Goal: Find specific page/section: Find specific page/section

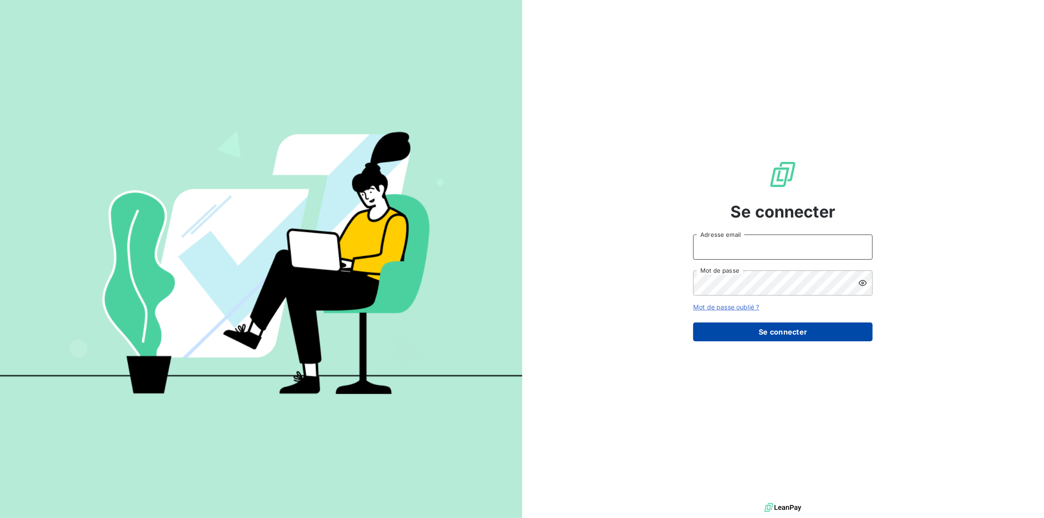
type input "[PERSON_NAME][EMAIL_ADDRESS][PERSON_NAME][DOMAIN_NAME]"
click at [792, 333] on button "Se connecter" at bounding box center [782, 332] width 179 height 19
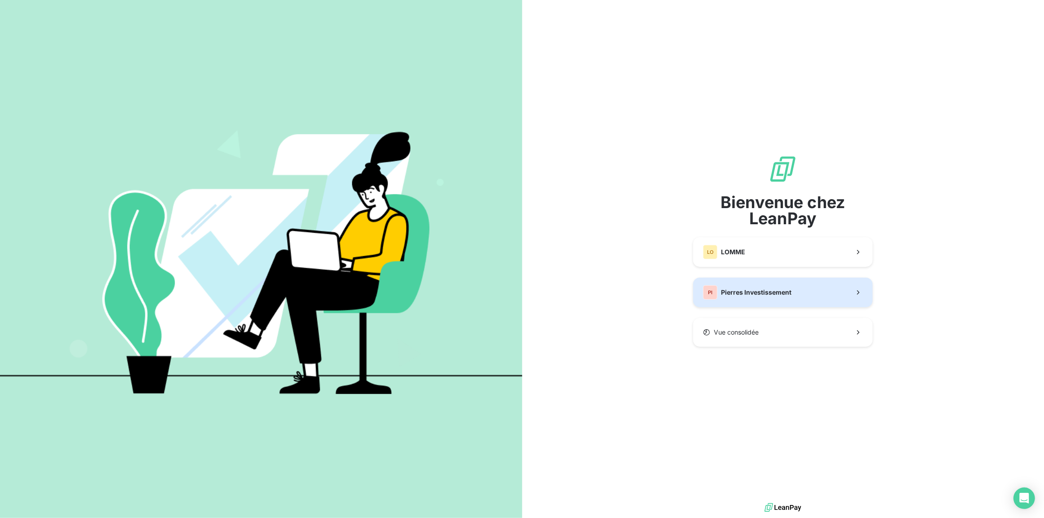
click at [733, 295] on span "Pierres Investissement" at bounding box center [756, 292] width 70 height 9
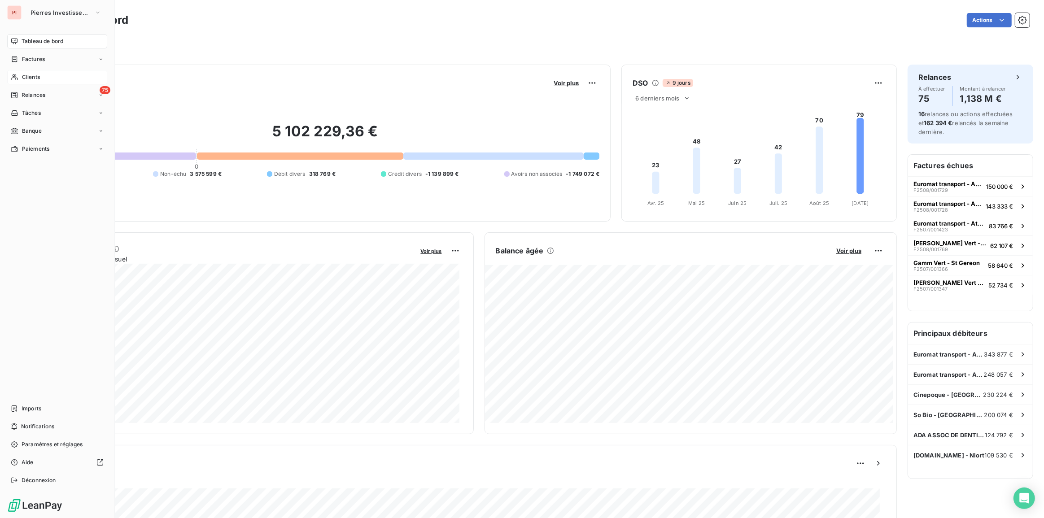
click at [40, 74] on span "Clients" at bounding box center [31, 77] width 18 height 8
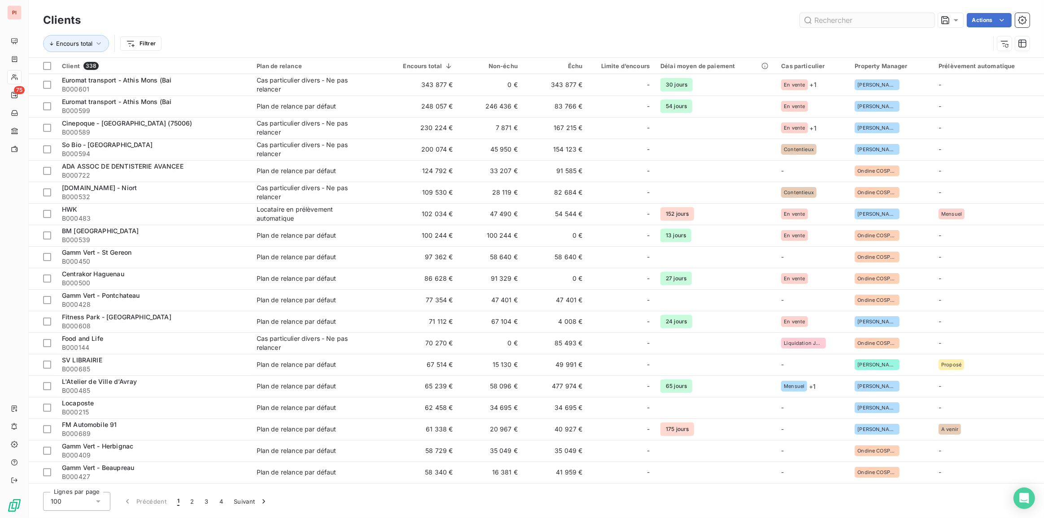
click at [851, 20] on input "text" at bounding box center [867, 20] width 135 height 14
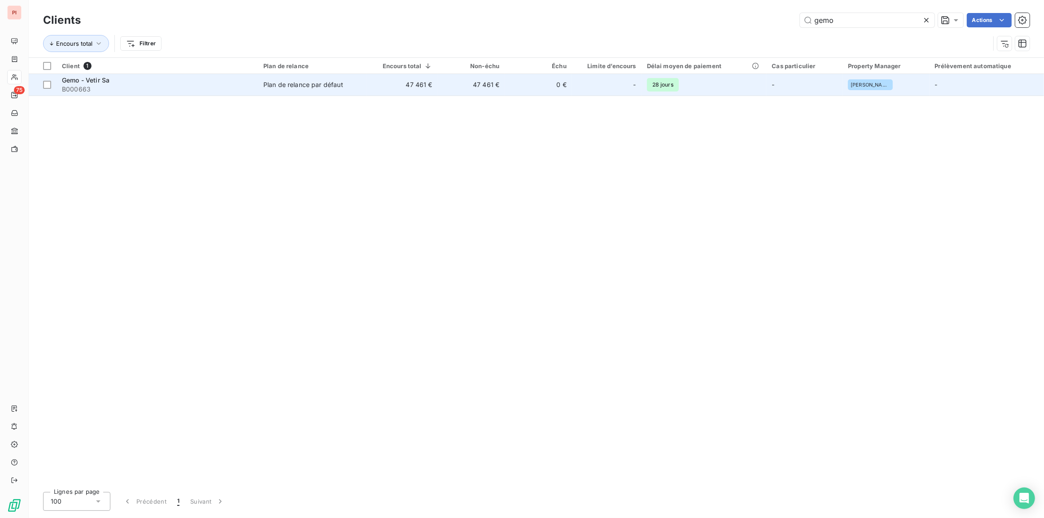
type input "gemo"
click at [311, 81] on div "Plan de relance par défaut" at bounding box center [303, 84] width 80 height 9
